Goal: Register for event/course

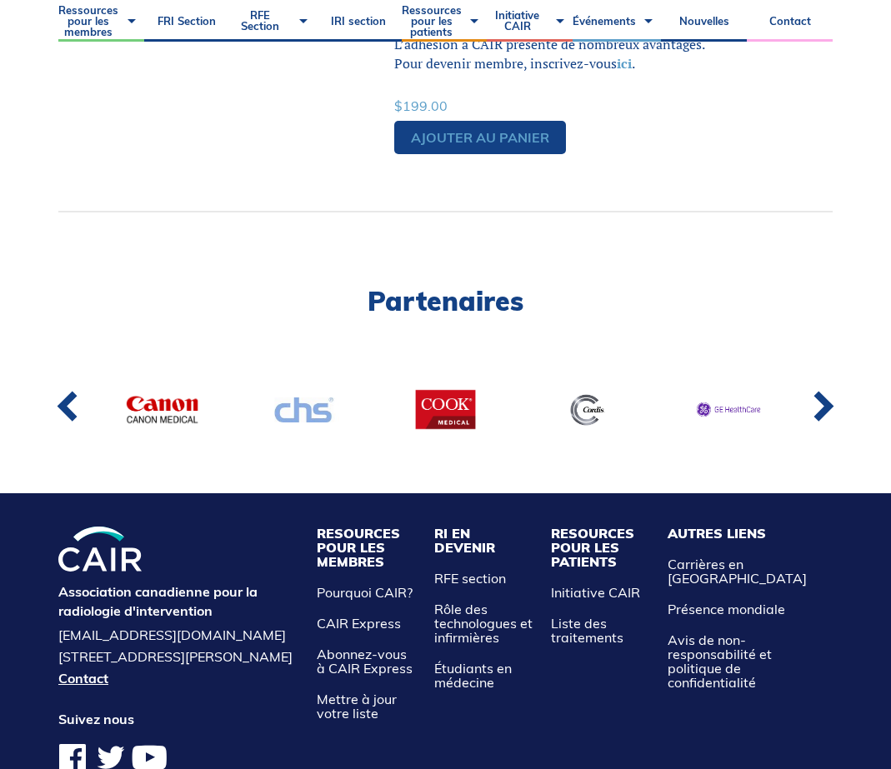
scroll to position [1234, 0]
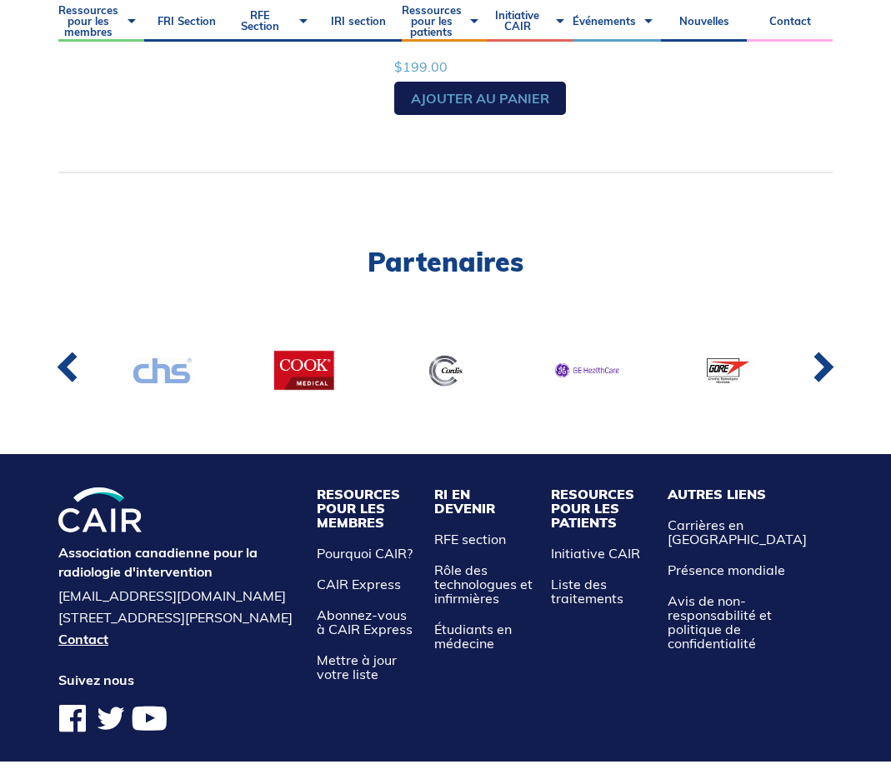
click at [457, 82] on link "Ajouter au panier" at bounding box center [480, 98] width 172 height 33
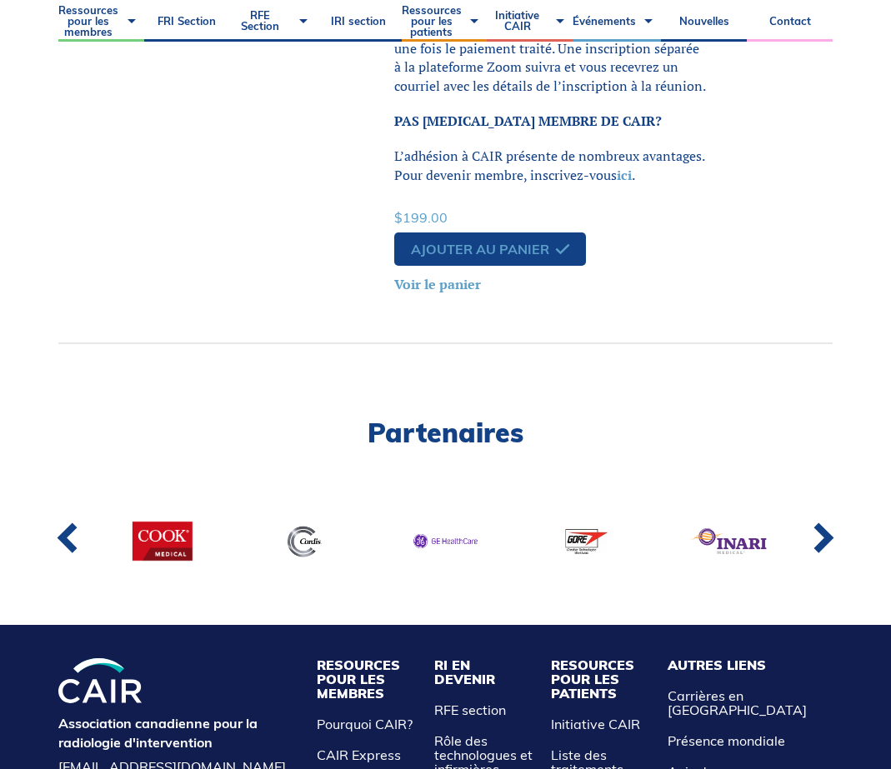
scroll to position [1081, 0]
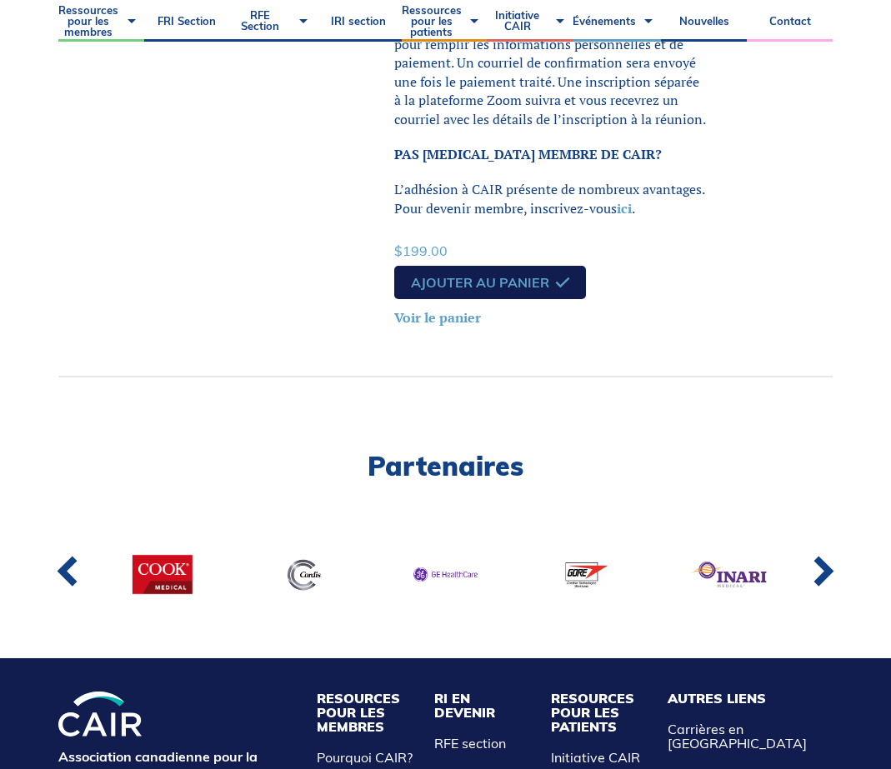
click at [477, 266] on link "Ajouter au panier" at bounding box center [490, 282] width 192 height 33
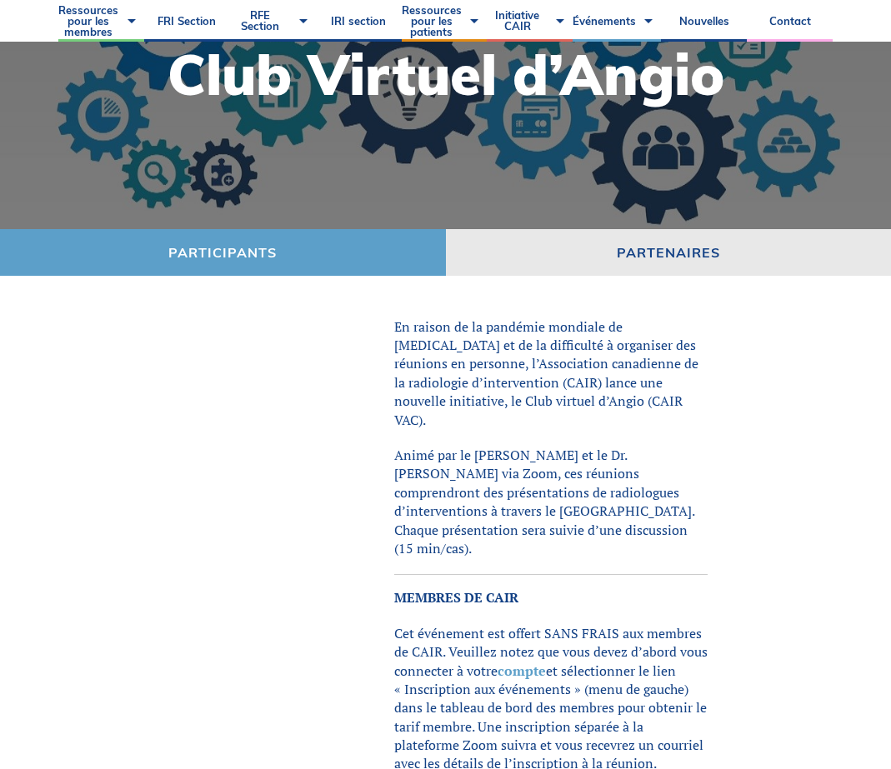
scroll to position [138, 0]
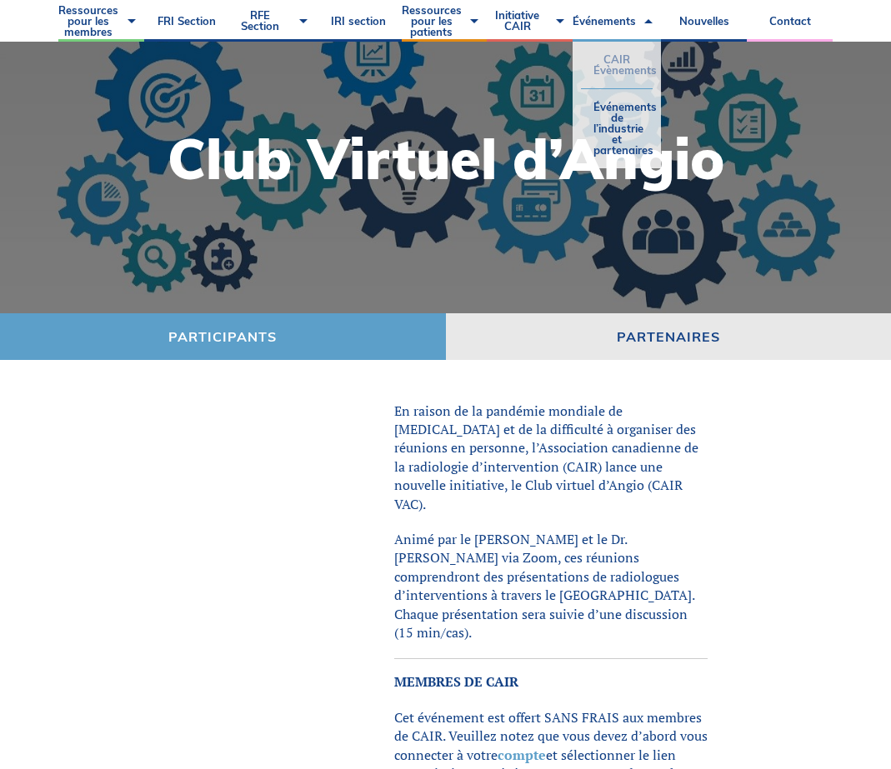
click at [626, 68] on link "CAIR Évènements" at bounding box center [617, 65] width 72 height 47
